Goal: Information Seeking & Learning: Find specific fact

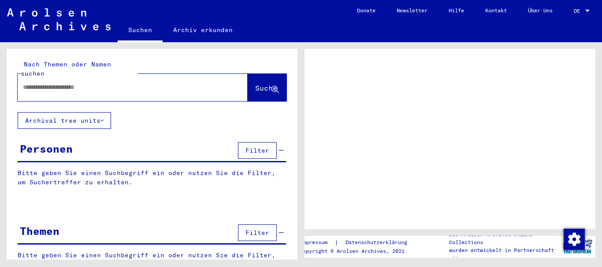
click at [60, 83] on input "text" at bounding box center [125, 87] width 204 height 9
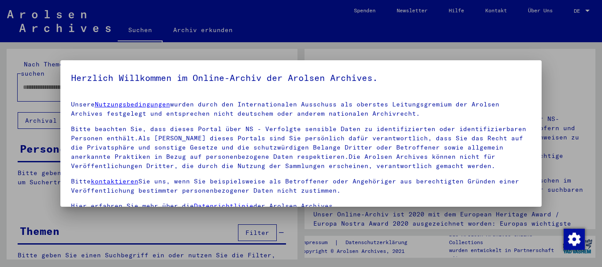
scroll to position [70, 0]
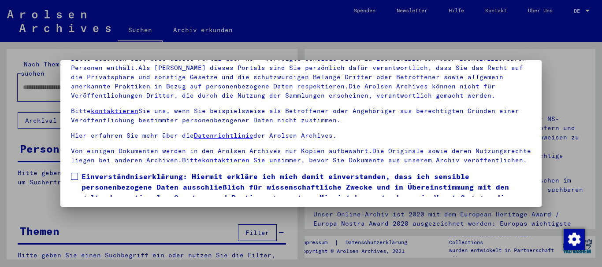
click at [528, 192] on mat-dialog-content "Unsere Nutzungsbedingungen wurden durch den Internationalen Ausschuss als obers…" at bounding box center [300, 110] width 481 height 174
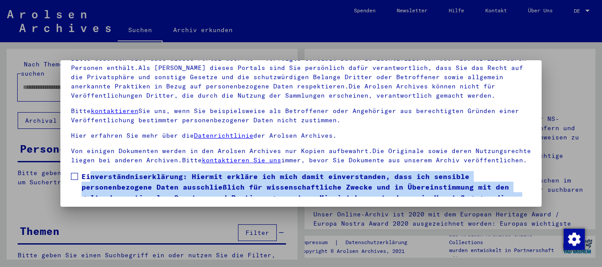
click at [528, 192] on mat-dialog-content "Unsere Nutzungsbedingungen wurden durch den Internationalen Ausschuss als obers…" at bounding box center [300, 110] width 481 height 174
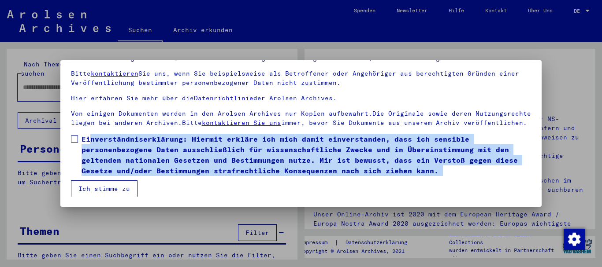
scroll to position [47, 0]
click at [78, 136] on label "Einverständniserklärung: Hiermit erkläre ich mich damit einverstanden, dass ich…" at bounding box center [301, 155] width 460 height 42
click at [90, 193] on button "Ich stimme zu" at bounding box center [104, 189] width 67 height 17
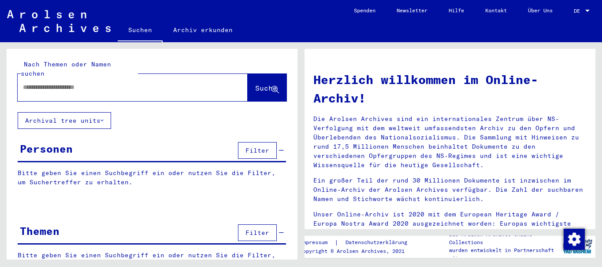
click at [66, 83] on input "text" at bounding box center [122, 87] width 198 height 9
click at [255, 84] on span "Suche" at bounding box center [266, 88] width 22 height 9
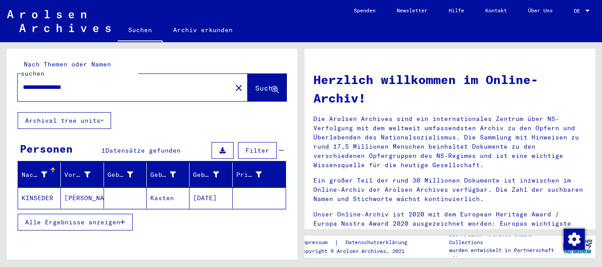
click at [121, 219] on icon "button" at bounding box center [122, 222] width 5 height 6
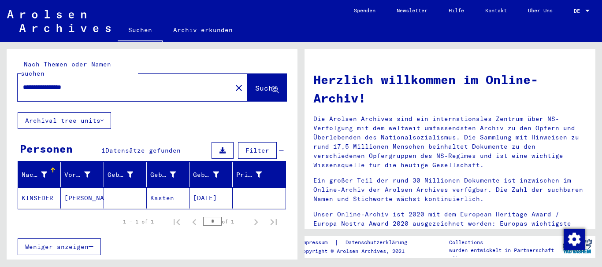
click at [84, 188] on mat-cell "[PERSON_NAME]" at bounding box center [82, 198] width 43 height 21
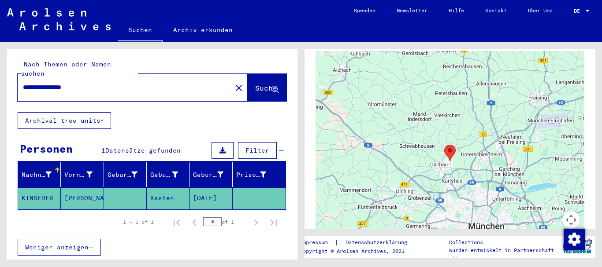
scroll to position [564, 0]
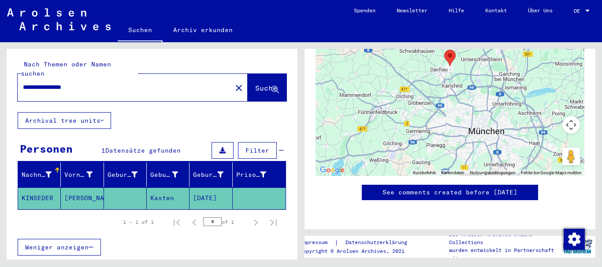
click at [24, 83] on input "**********" at bounding box center [125, 87] width 204 height 9
type input "*"
click at [51, 15] on img at bounding box center [59, 19] width 104 height 22
